Goal: Feedback & Contribution: Submit feedback/report problem

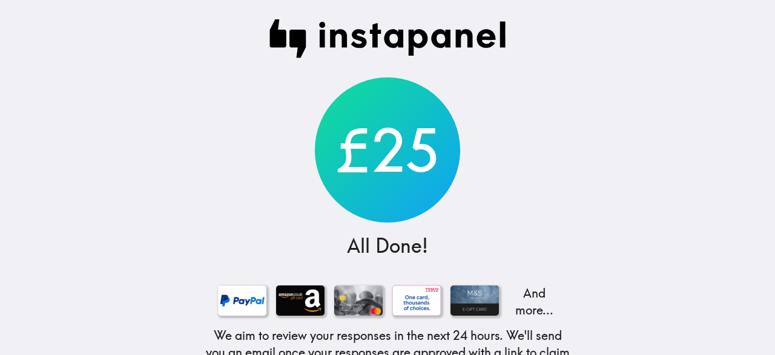
click at [671, 267] on main "£25 All Done! And more... We aim to review your responses in the next 24 hours.…" at bounding box center [387, 177] width 775 height 355
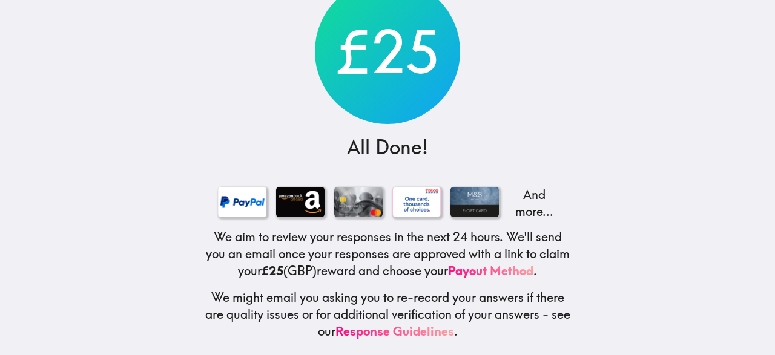
scroll to position [102, 0]
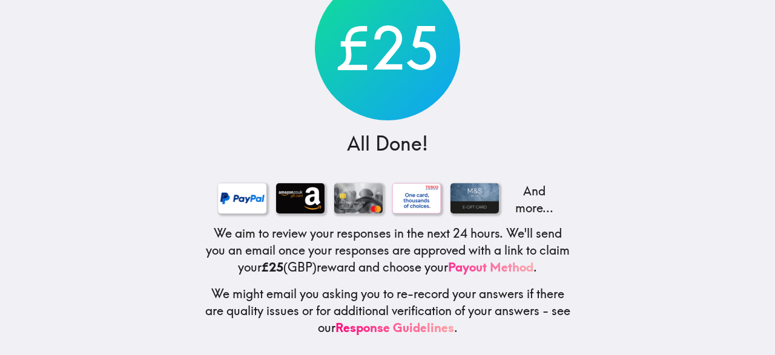
click at [527, 268] on link "Payout Method" at bounding box center [490, 267] width 85 height 15
click at [537, 194] on p "And more..." at bounding box center [533, 200] width 48 height 34
click at [543, 204] on p "And more..." at bounding box center [533, 200] width 48 height 34
click at [540, 200] on p "And more..." at bounding box center [533, 200] width 48 height 34
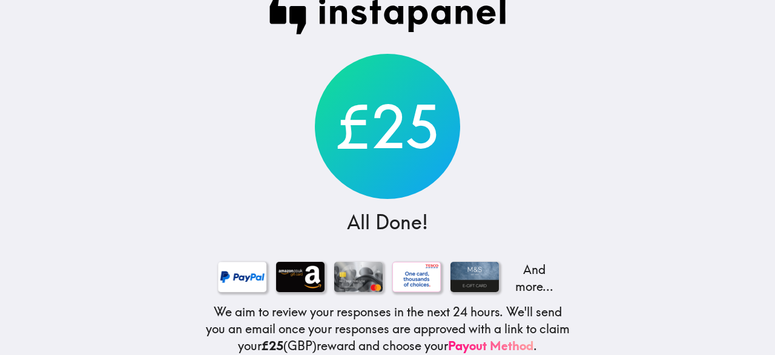
scroll to position [0, 0]
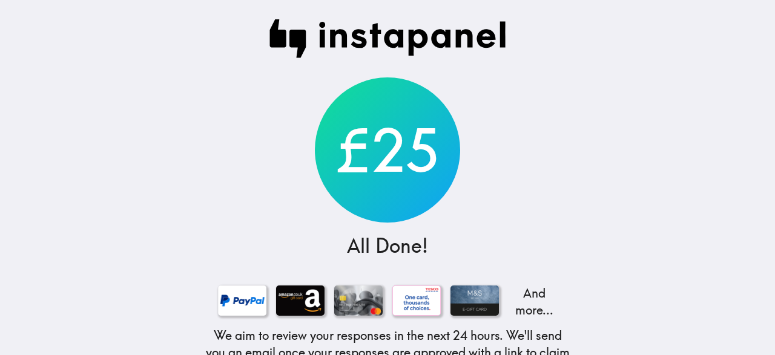
click at [692, 125] on main "£25 All Done! And more... We aim to review your responses in the next 24 hours.…" at bounding box center [387, 177] width 775 height 355
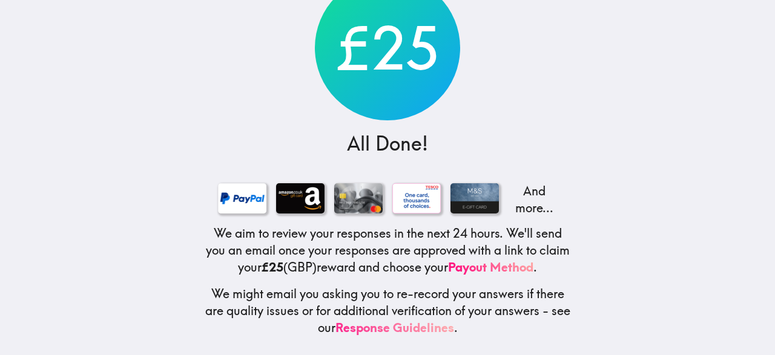
click at [406, 326] on link "Response Guidelines" at bounding box center [394, 327] width 119 height 15
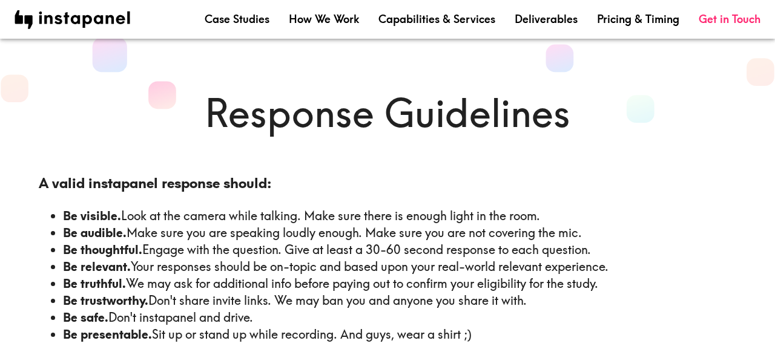
scroll to position [48, 0]
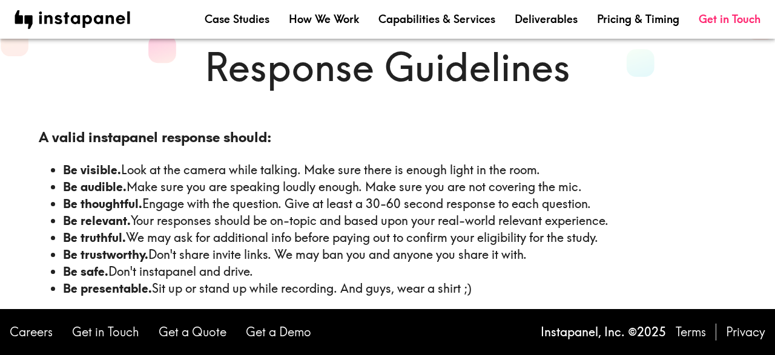
click at [66, 230] on b "Be truthful." at bounding box center [94, 237] width 63 height 15
click at [751, 14] on link "Get in Touch" at bounding box center [730, 19] width 62 height 15
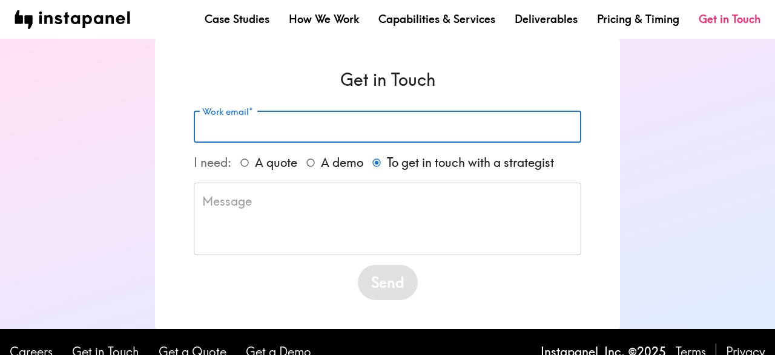
click at [441, 117] on input "Work email*" at bounding box center [387, 127] width 387 height 32
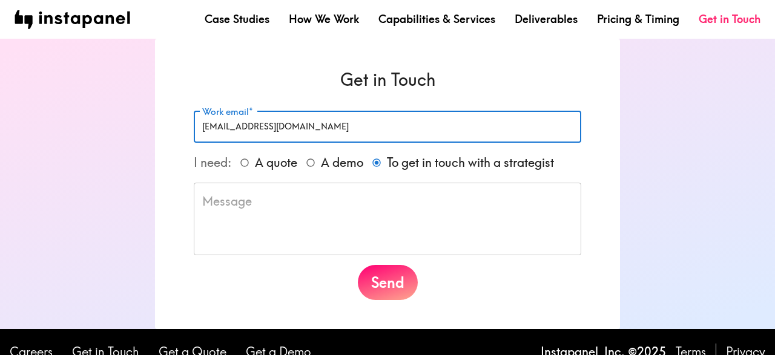
type input "[EMAIL_ADDRESS][DOMAIN_NAME]"
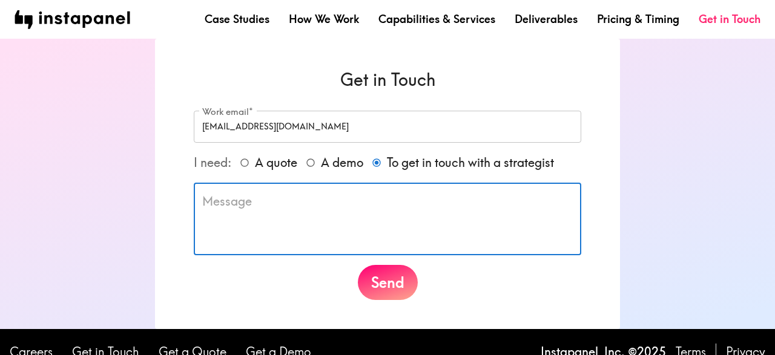
click at [412, 209] on textarea at bounding box center [387, 219] width 371 height 53
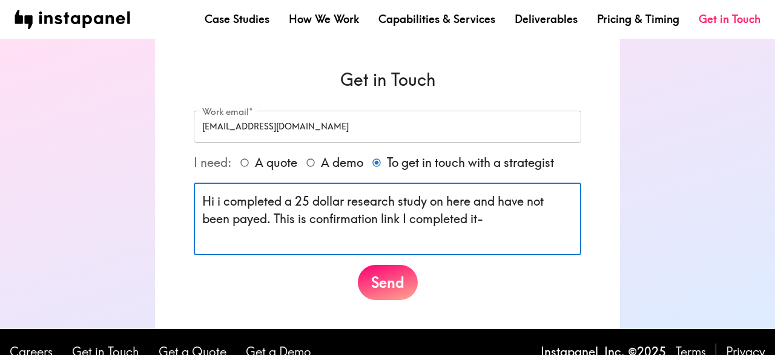
paste textarea "[URL][DOMAIN_NAME]"
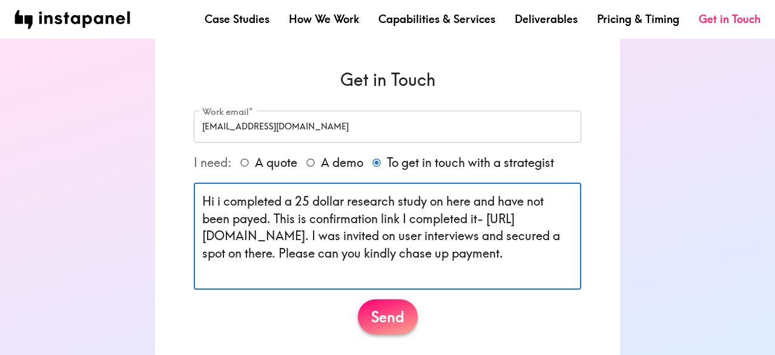
type textarea "Hi i completed a 25 dollar research study on here and have not been payed. This…"
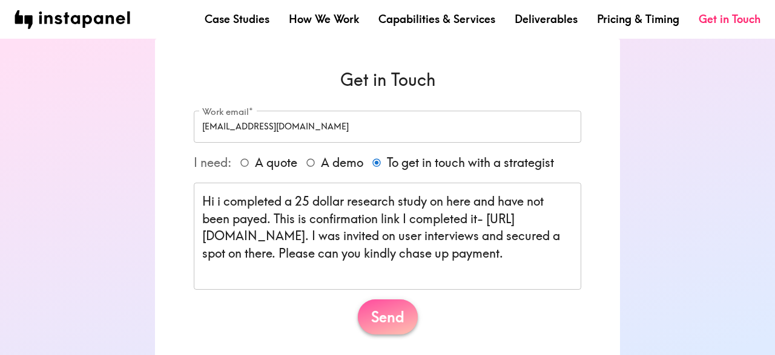
click at [395, 314] on button "Send" at bounding box center [388, 317] width 60 height 35
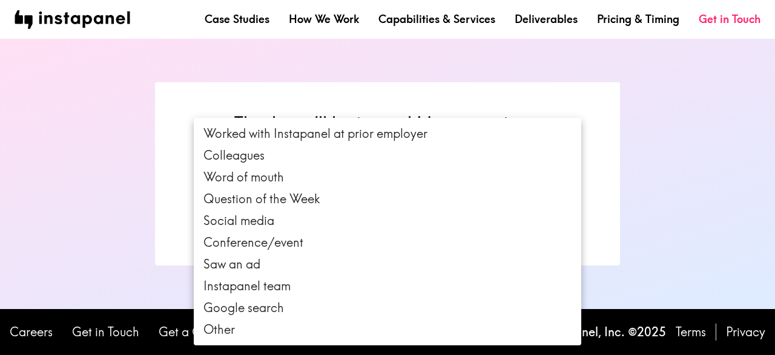
click at [372, 178] on body "Case Studies How We Work Capabilities & Services Deliverables Pricing & Timing …" at bounding box center [387, 177] width 775 height 355
click at [267, 331] on li "Other" at bounding box center [387, 330] width 387 height 22
type input "other"
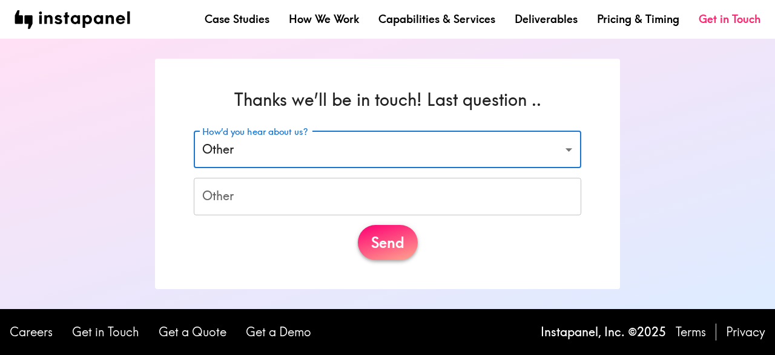
click at [397, 244] on button "Send" at bounding box center [388, 242] width 60 height 35
